Goal: Information Seeking & Learning: Find contact information

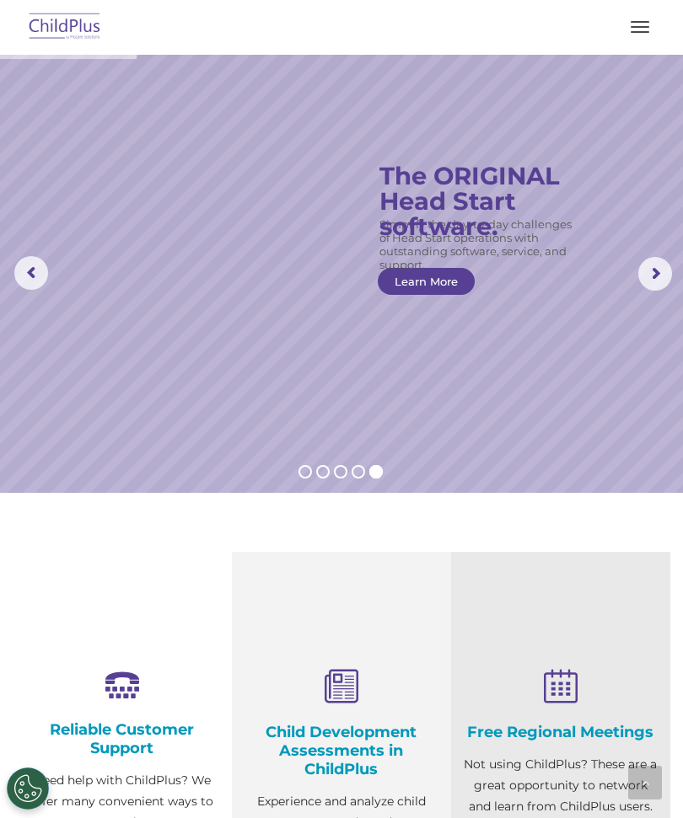
scroll to position [1413, 0]
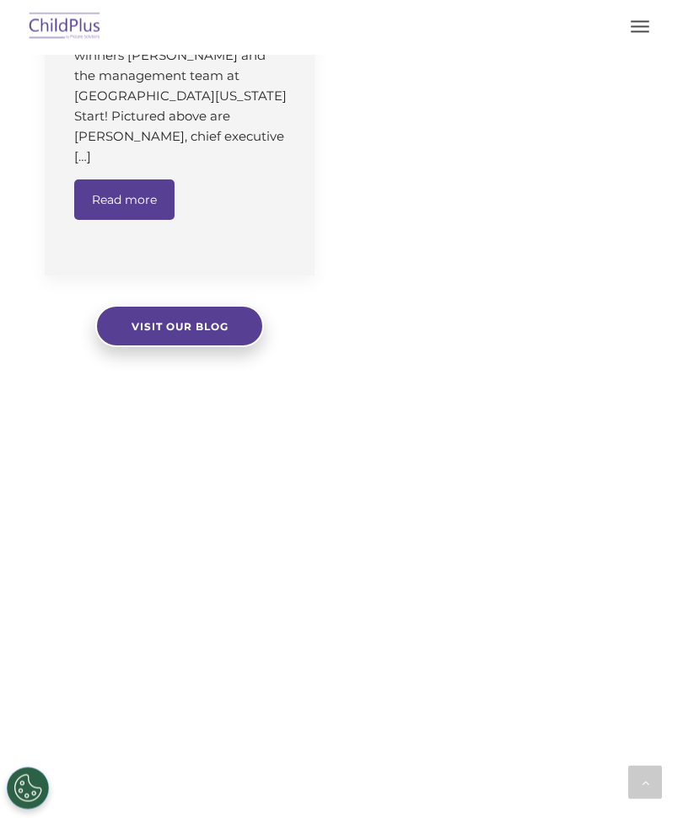
select select "MEDIUM"
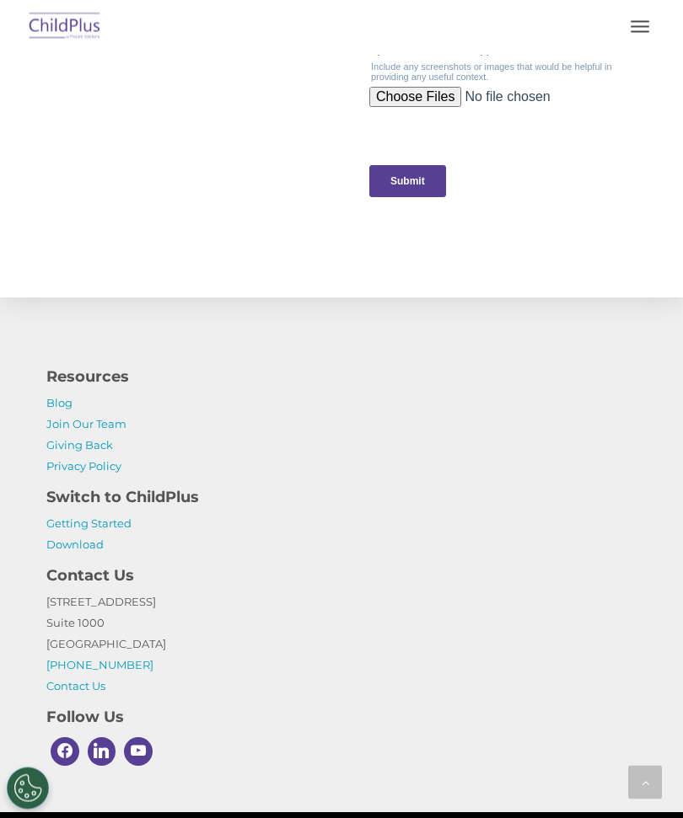
scroll to position [1892, 0]
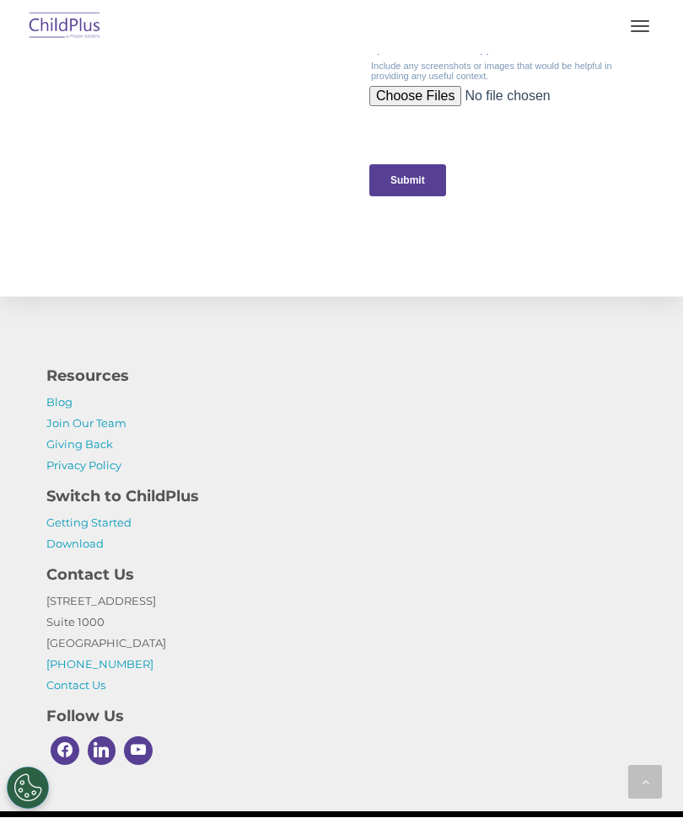
click at [99, 529] on link "Getting Started" at bounding box center [88, 523] width 85 height 13
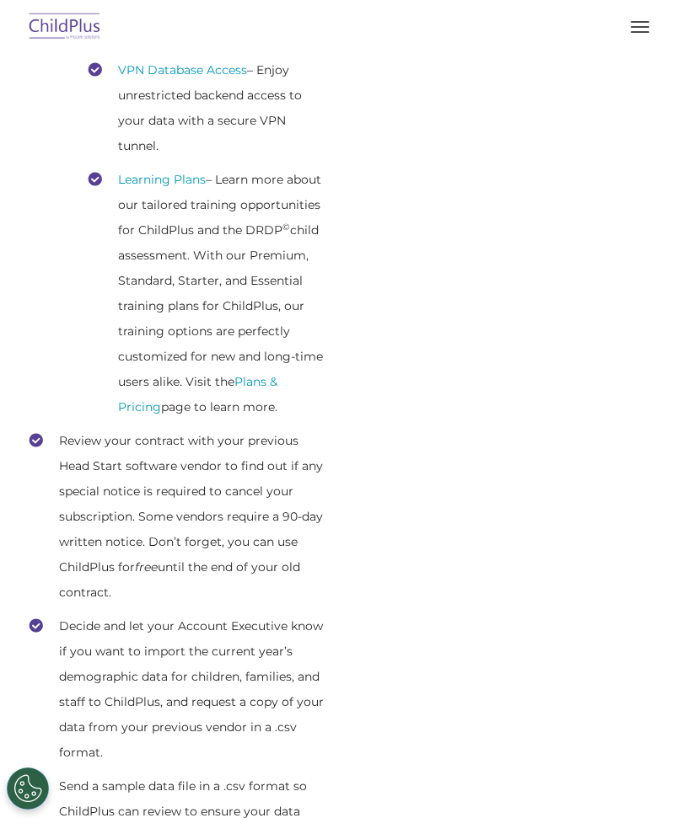
scroll to position [740, 0]
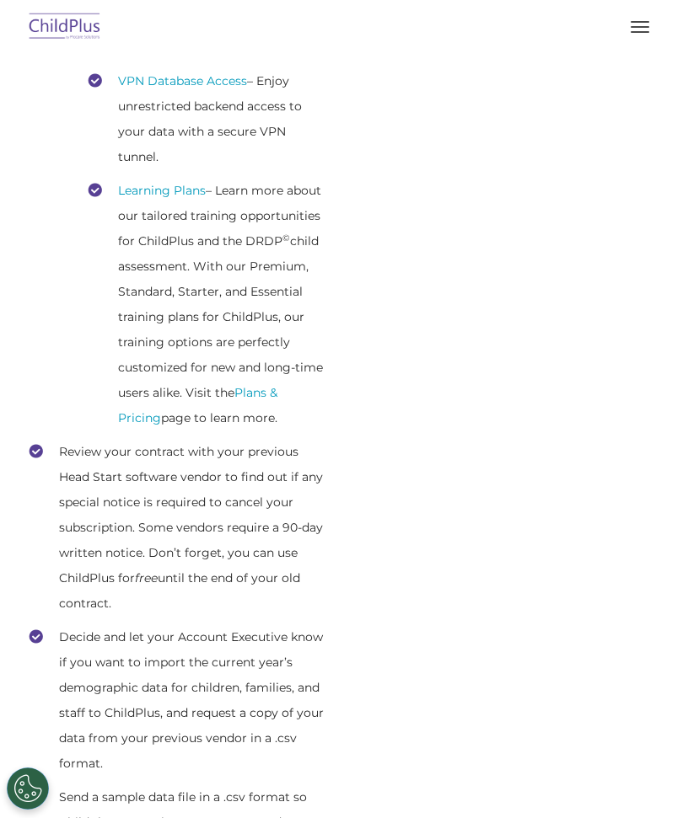
click at [640, 32] on span "button" at bounding box center [639, 32] width 19 height 2
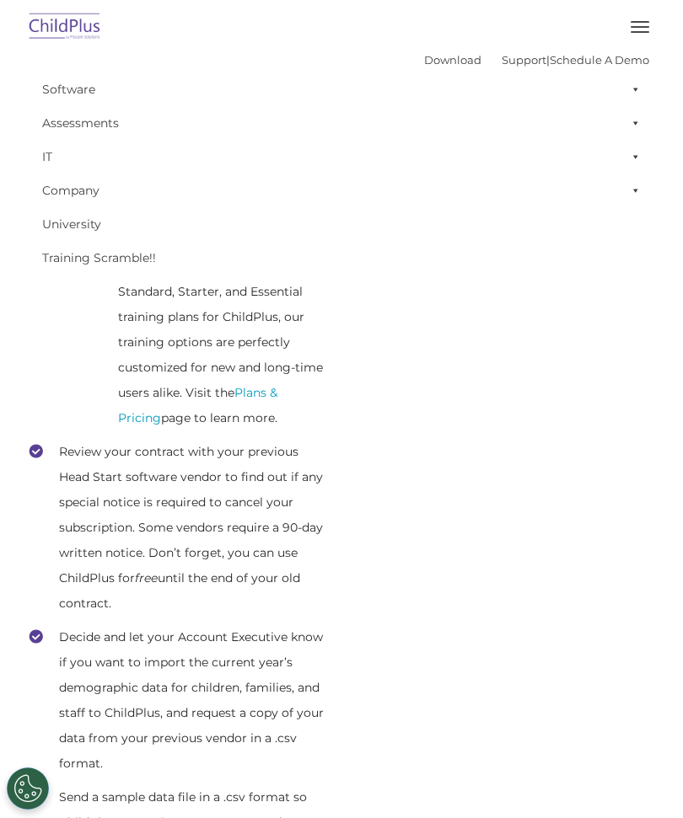
click at [648, 36] on button "button" at bounding box center [639, 26] width 35 height 27
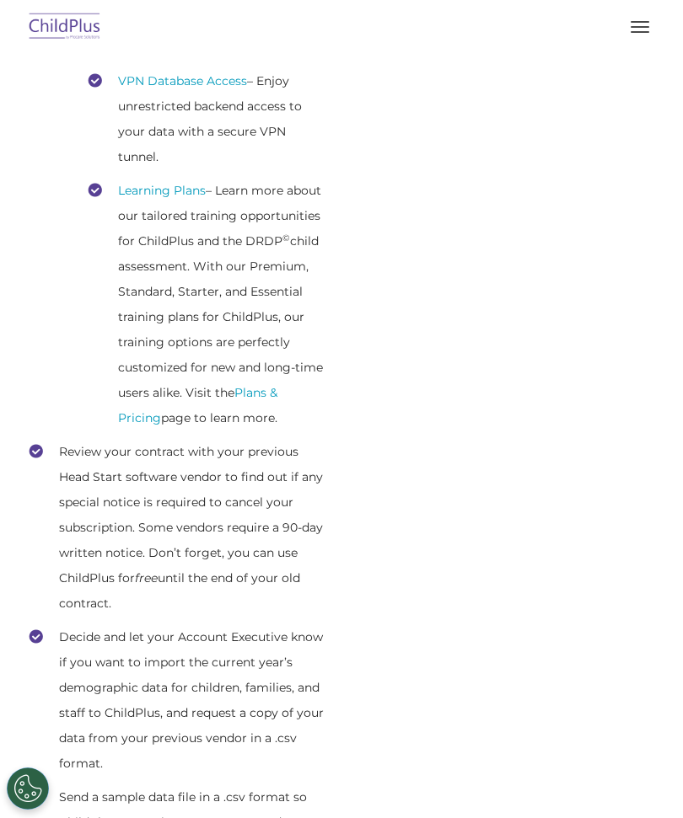
click at [47, 36] on img at bounding box center [64, 28] width 79 height 40
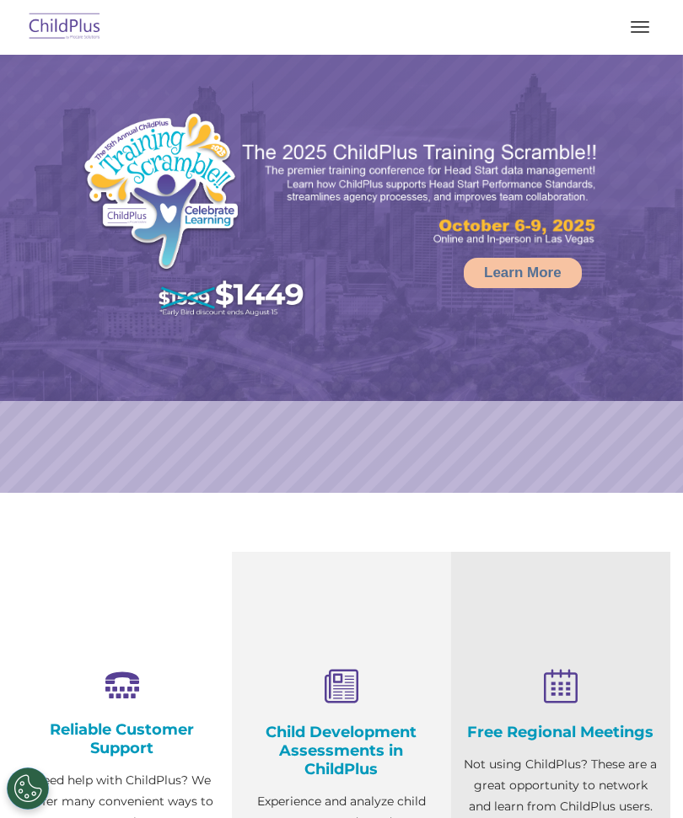
select select "MEDIUM"
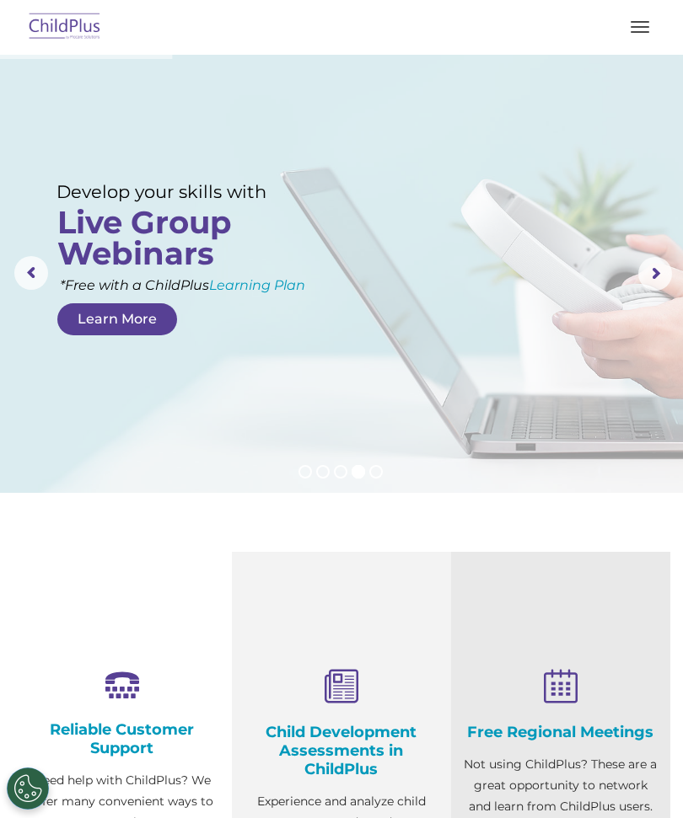
click at [637, 33] on button "button" at bounding box center [639, 26] width 35 height 27
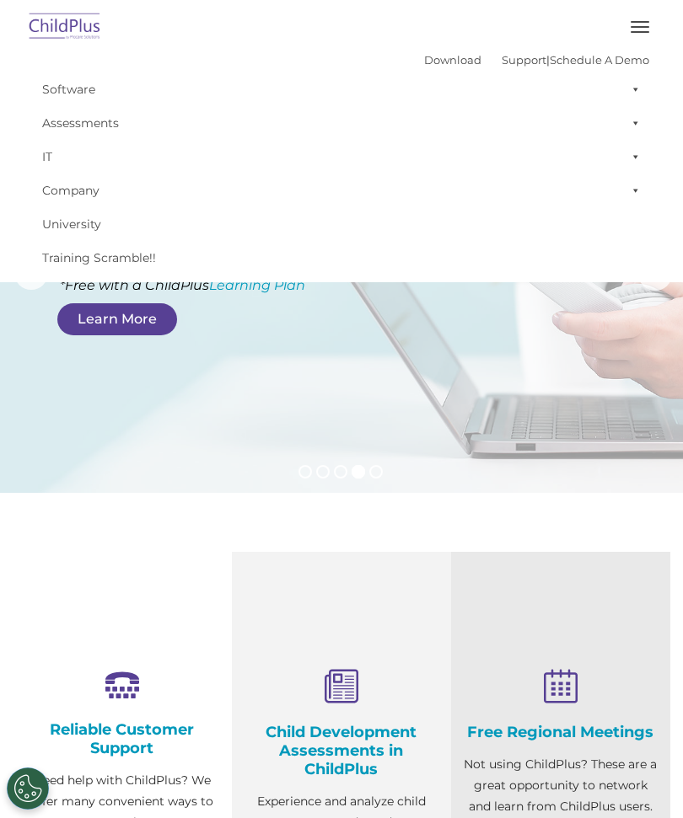
click at [636, 165] on span at bounding box center [632, 157] width 17 height 34
click at [635, 170] on span at bounding box center [632, 157] width 17 height 34
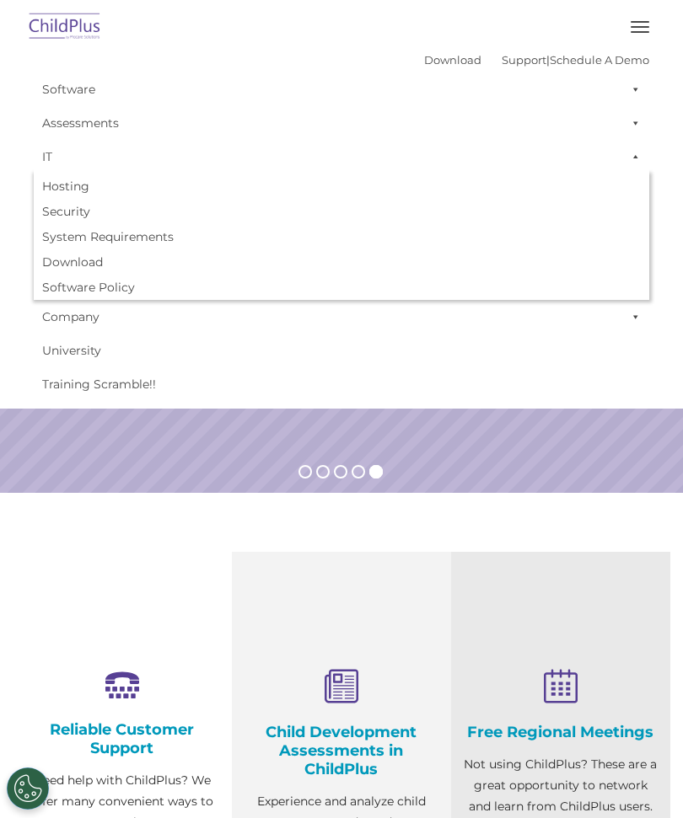
click at [640, 160] on span at bounding box center [632, 157] width 17 height 34
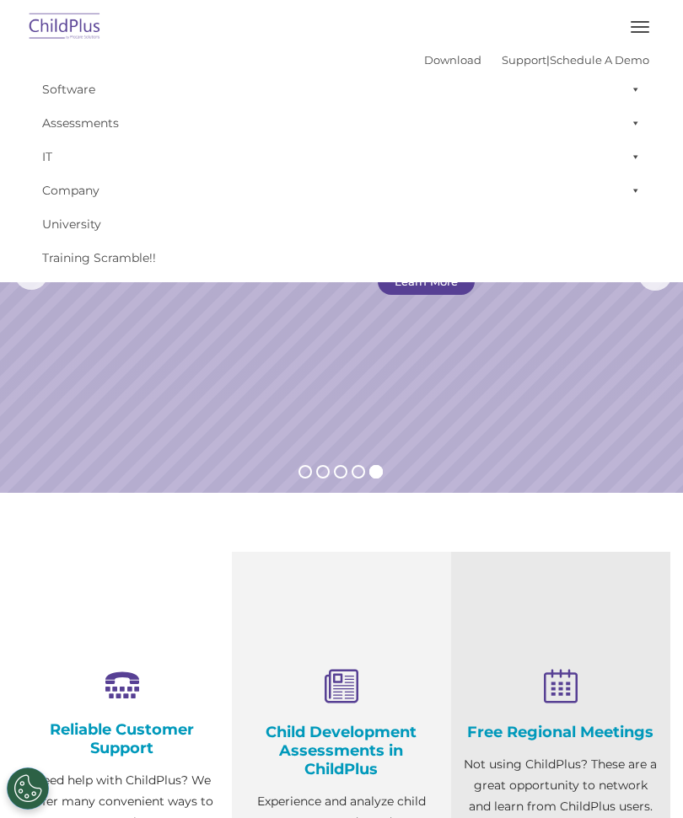
click at [633, 192] on span at bounding box center [632, 191] width 17 height 34
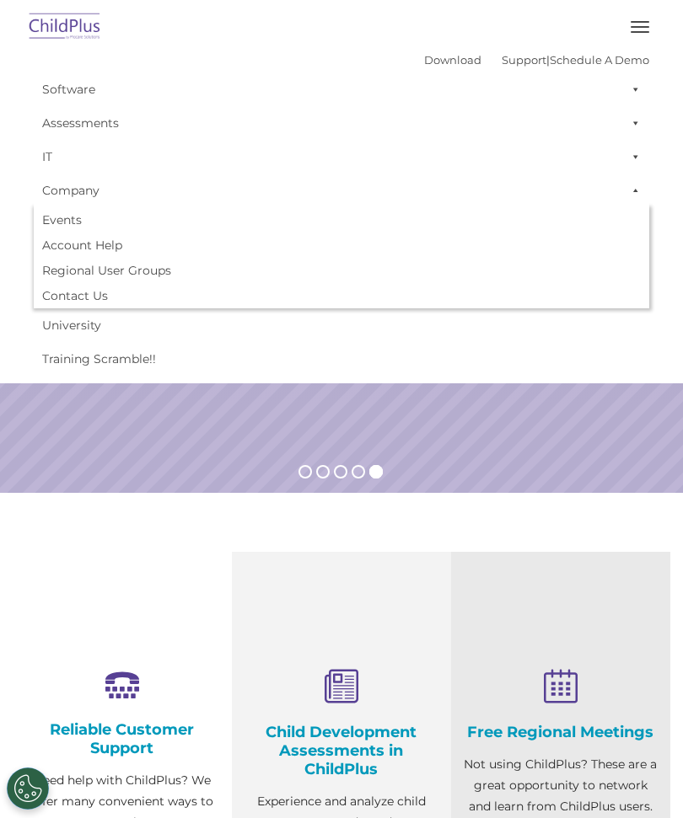
click at [115, 250] on link "Account Help" at bounding box center [341, 245] width 615 height 25
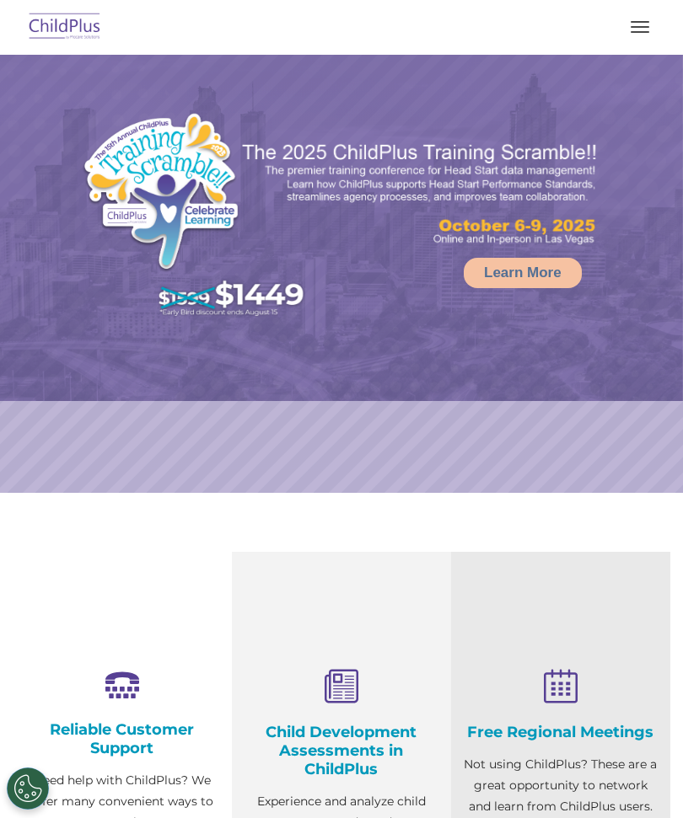
select select "MEDIUM"
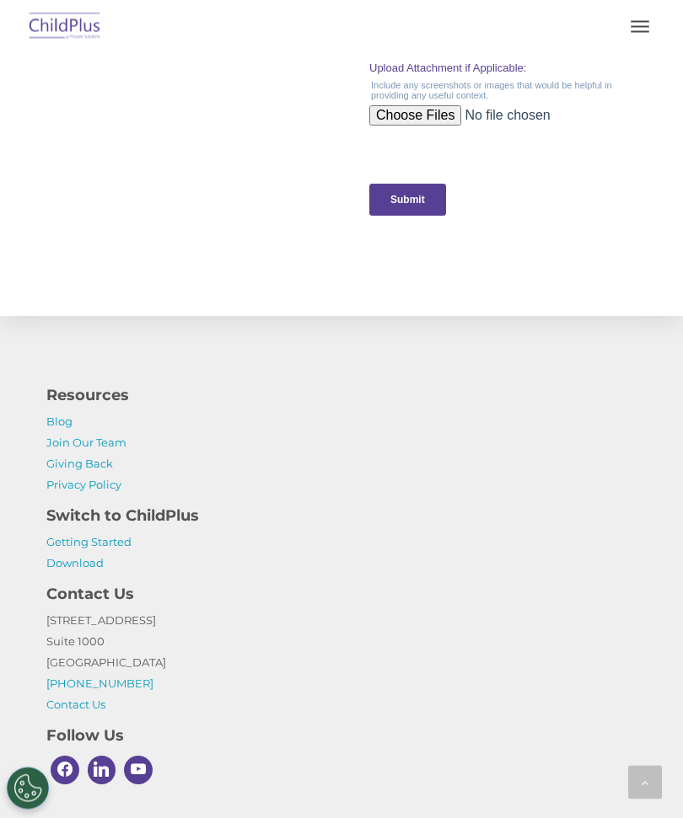
scroll to position [1918, 0]
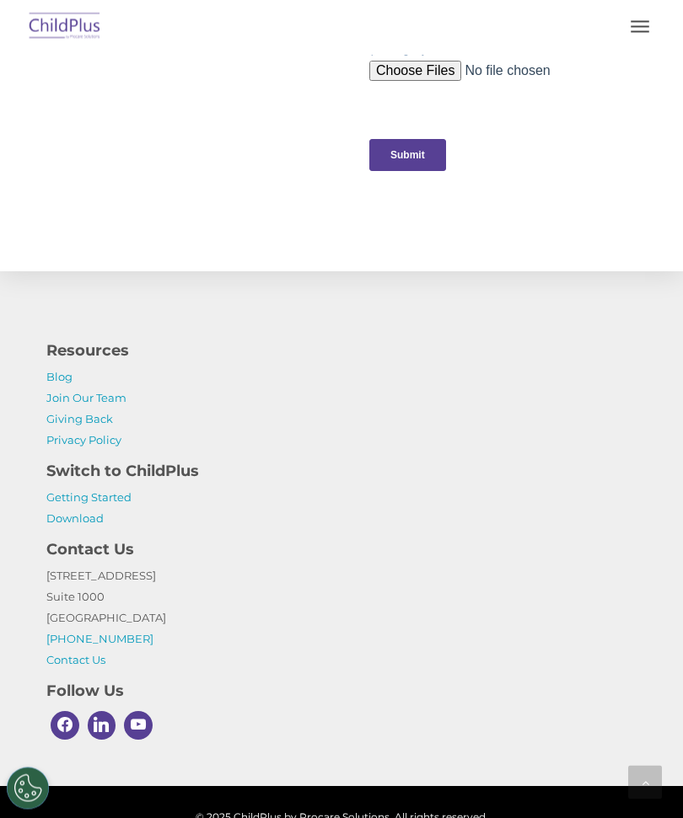
click at [38, 810] on button "Cookies Settings" at bounding box center [28, 789] width 42 height 42
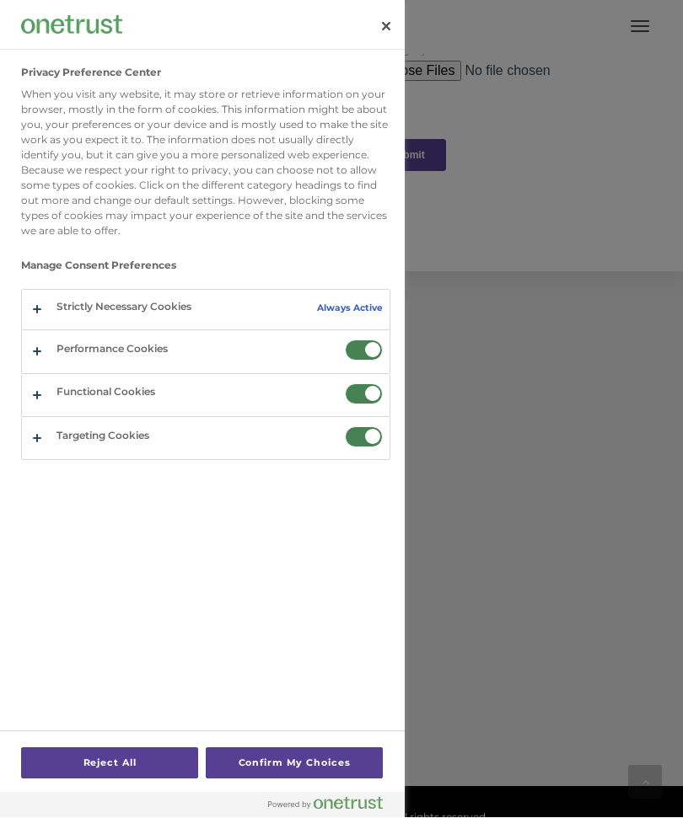
click at [501, 626] on div at bounding box center [341, 409] width 683 height 818
click at [392, 24] on button "Close" at bounding box center [385, 26] width 37 height 37
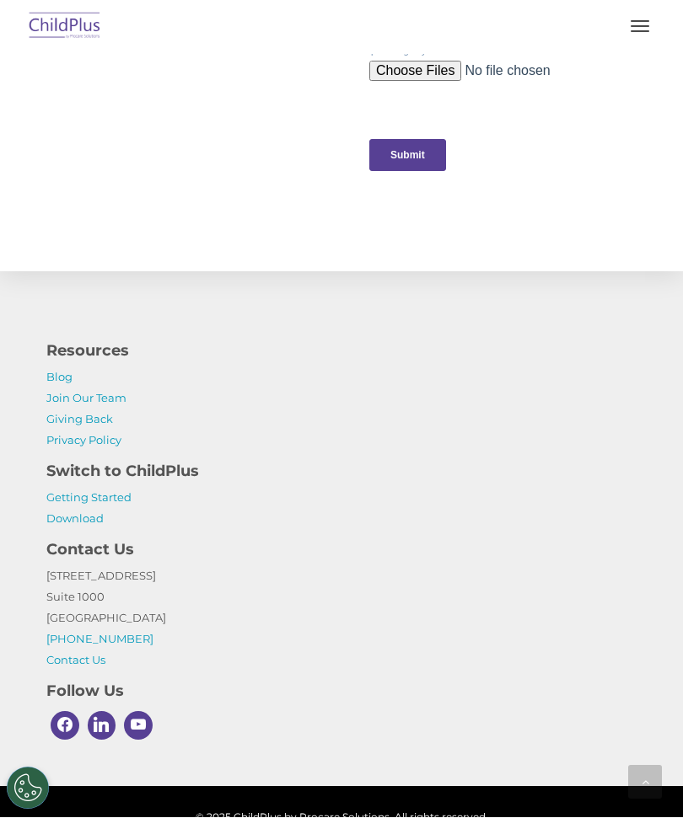
click at [258, 601] on p "1040 Crown Pointe Pkwy Suite 1000 Atlanta, GA 30338 (800) 888-6674 Contact Us" at bounding box center [341, 618] width 590 height 105
click at [293, 709] on div at bounding box center [341, 726] width 590 height 37
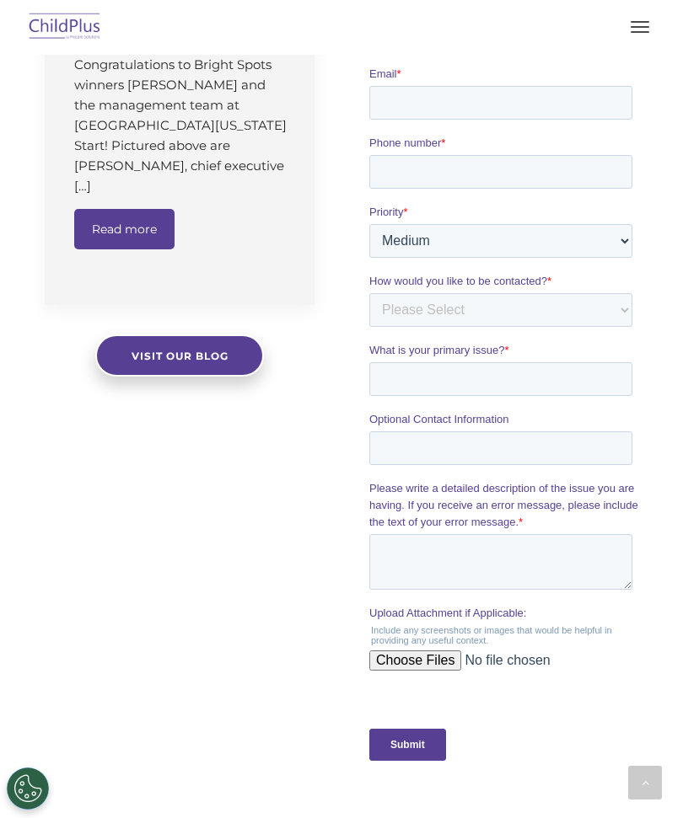
scroll to position [1328, 0]
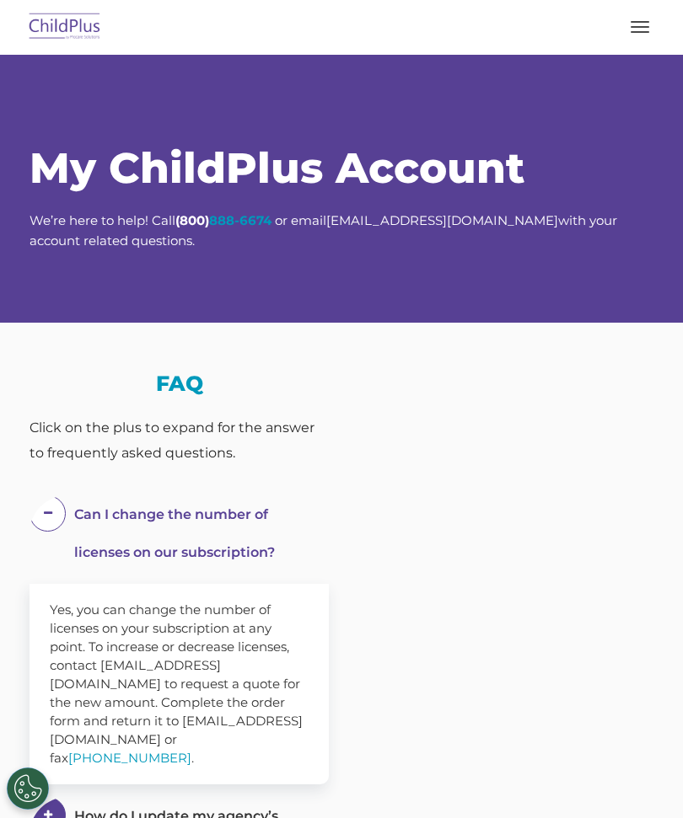
select select "MEDIUM"
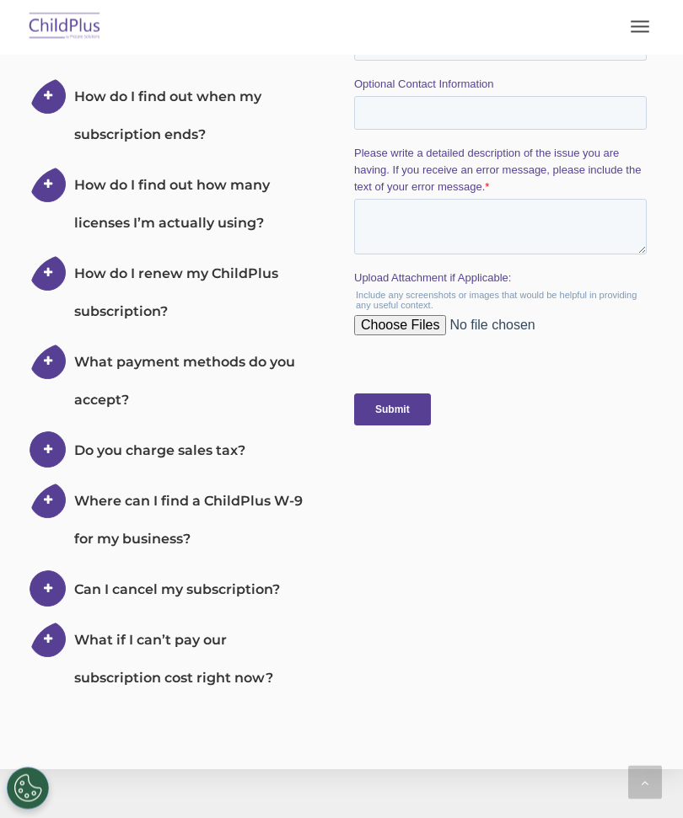
scroll to position [897, 0]
